Goal: Obtain resource: Obtain resource

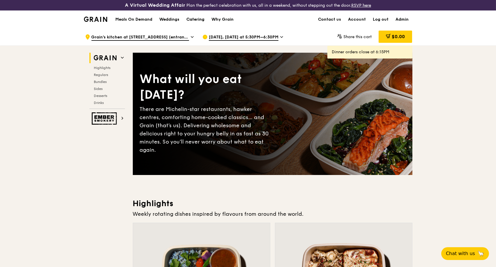
click at [195, 19] on div "Catering" at bounding box center [195, 19] width 18 height 17
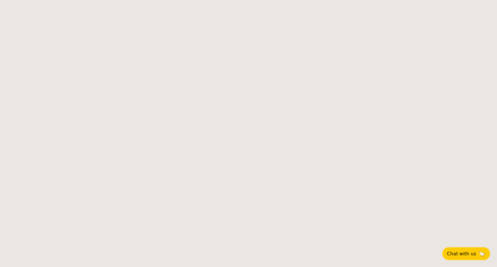
select select
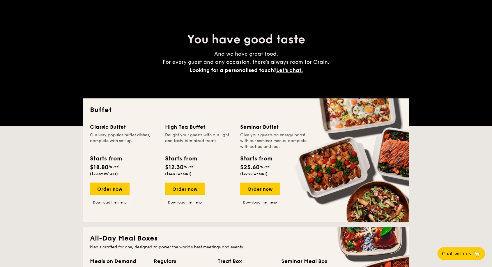
scroll to position [65, 0]
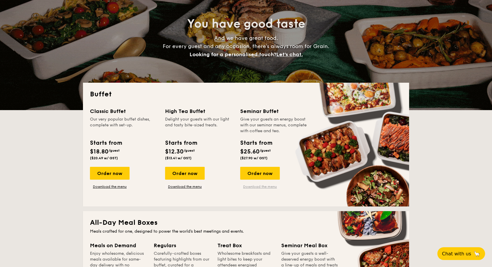
click at [263, 187] on link "Download the menu" at bounding box center [260, 186] width 40 height 5
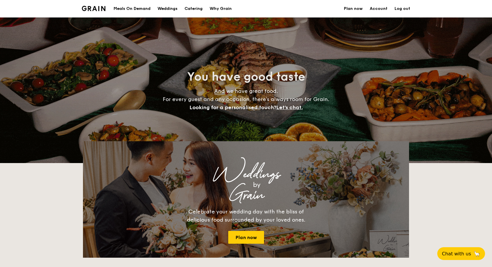
select select
